Goal: Information Seeking & Learning: Learn about a topic

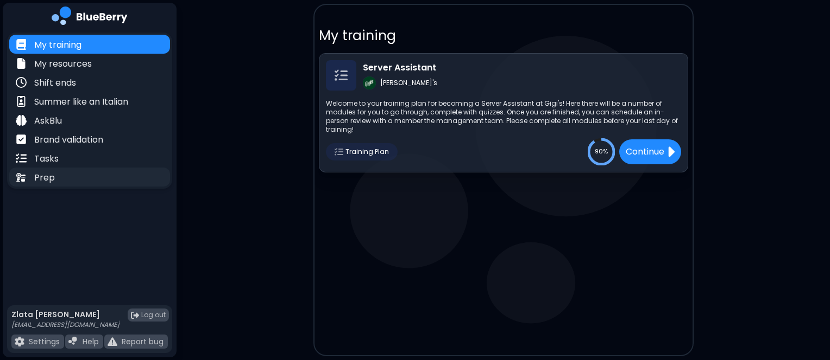
click at [65, 179] on div "Prep" at bounding box center [89, 177] width 161 height 19
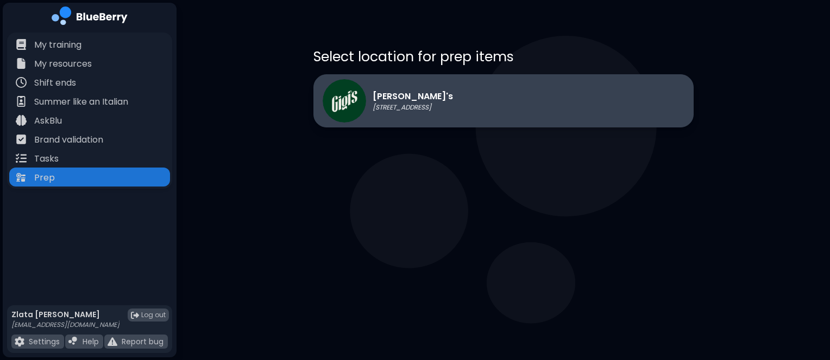
click at [413, 81] on div "[PERSON_NAME]'s [STREET_ADDRESS]" at bounding box center [387, 100] width 130 height 43
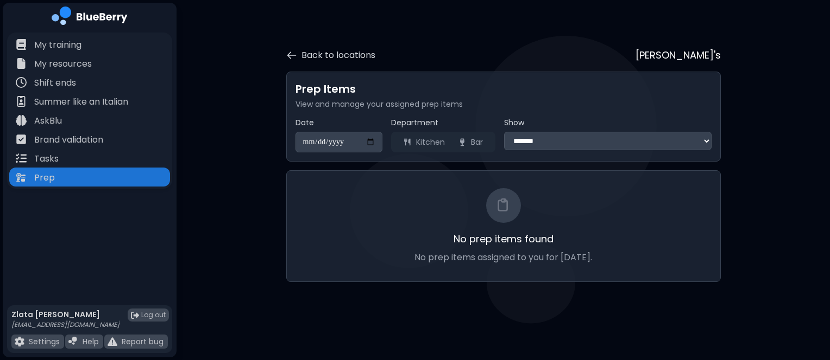
click at [528, 140] on select "**********" at bounding box center [607, 141] width 207 height 18
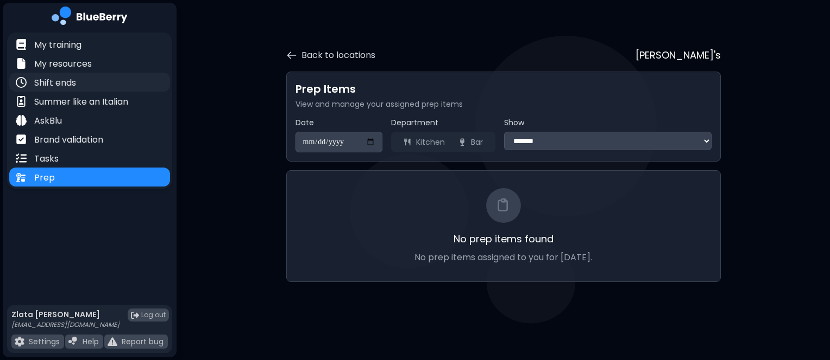
click at [68, 80] on p "Shift ends" at bounding box center [55, 83] width 42 height 13
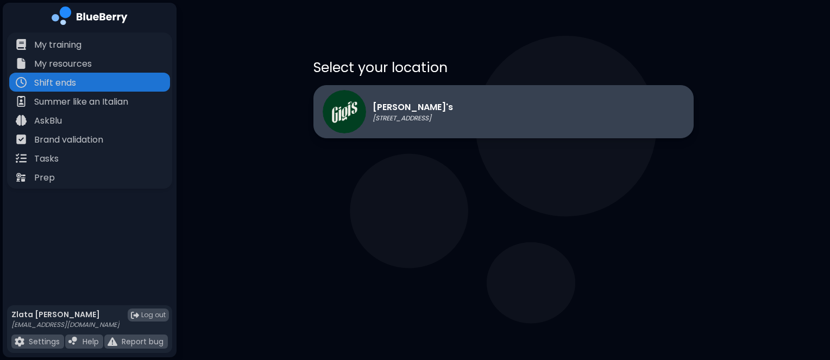
click at [428, 124] on div "[PERSON_NAME]'s [STREET_ADDRESS]" at bounding box center [387, 111] width 130 height 43
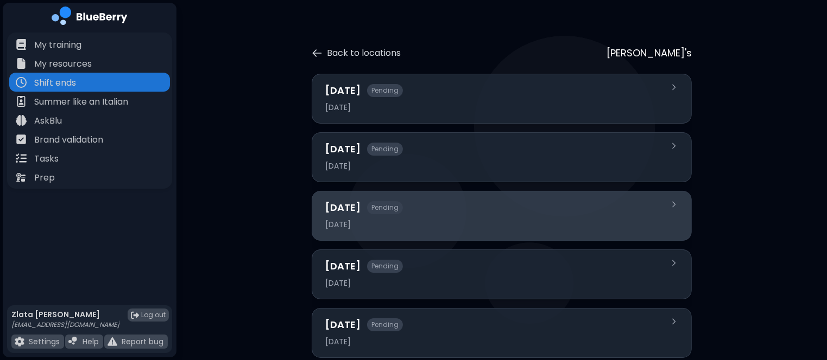
scroll to position [36, 0]
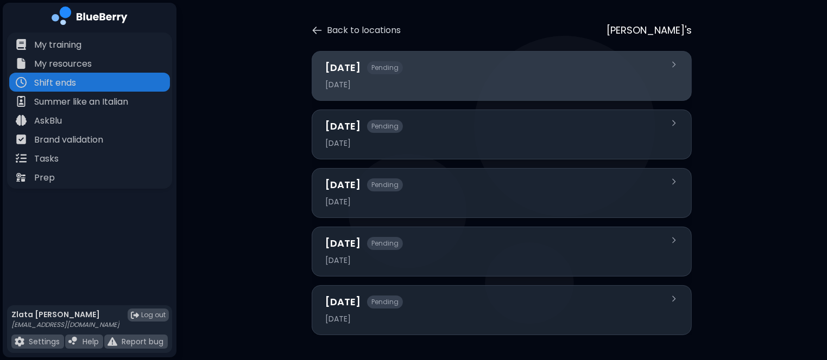
click at [450, 76] on div "[DATE] Pending [DATE]" at bounding box center [495, 75] width 340 height 31
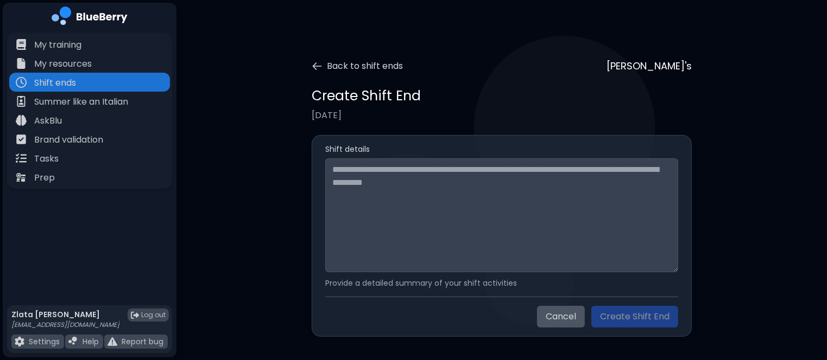
click at [310, 64] on div "Back to shift ends [PERSON_NAME]'s Create Shift End [DATE] Shift details Provid…" at bounding box center [501, 187] width 486 height 300
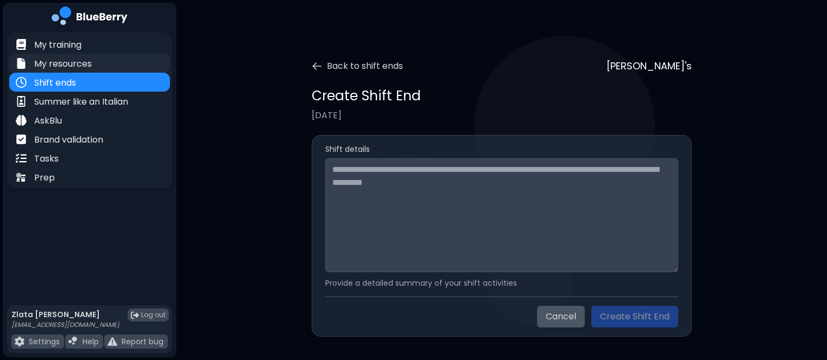
click at [113, 56] on div "My resources" at bounding box center [89, 63] width 161 height 19
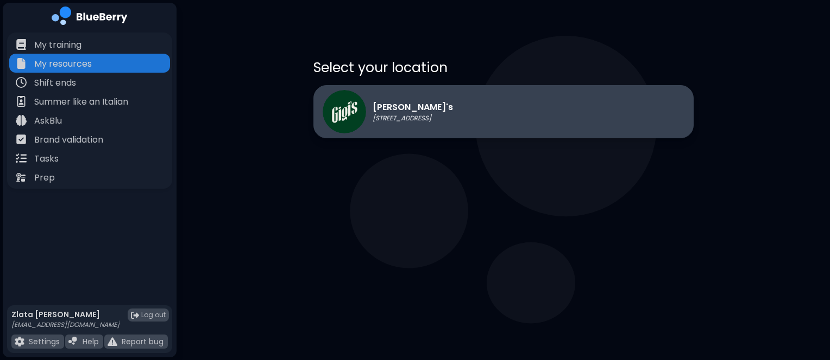
click at [410, 128] on div "[PERSON_NAME]'s [STREET_ADDRESS]" at bounding box center [387, 111] width 130 height 43
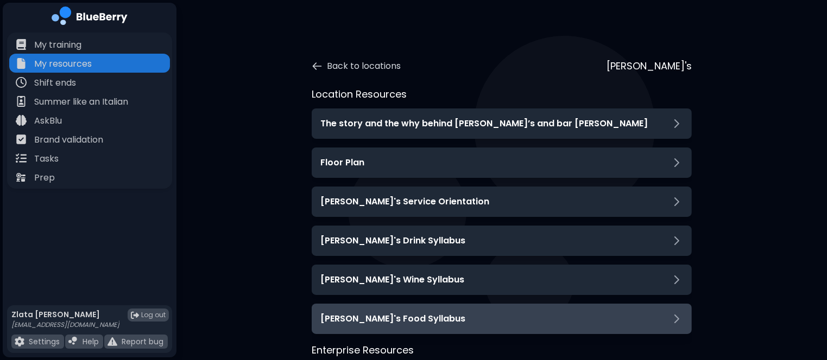
click at [365, 322] on h3 "[PERSON_NAME]'s Food Syllabus" at bounding box center [392, 319] width 145 height 13
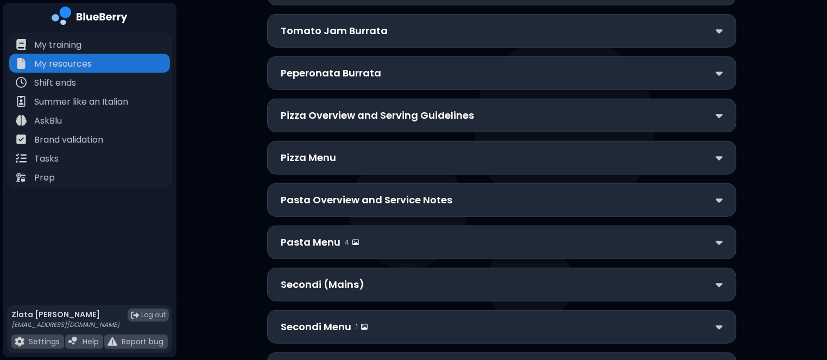
scroll to position [864, 0]
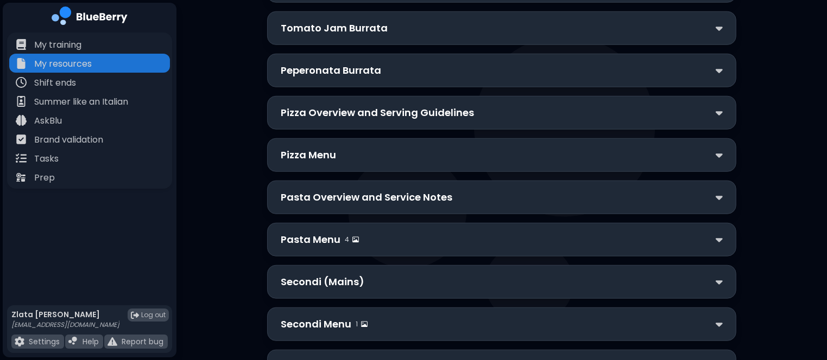
click at [325, 138] on div "Pizza Menu" at bounding box center [501, 155] width 469 height 34
click at [324, 149] on p "Pizza Menu" at bounding box center [308, 155] width 55 height 15
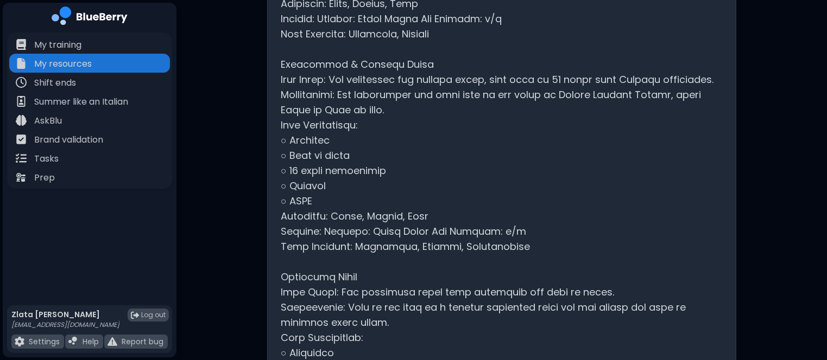
scroll to position [2391, 0]
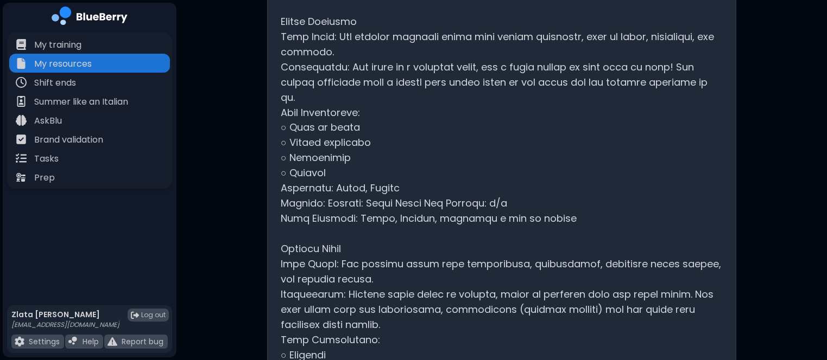
scroll to position [1937, 0]
